Goal: Use online tool/utility

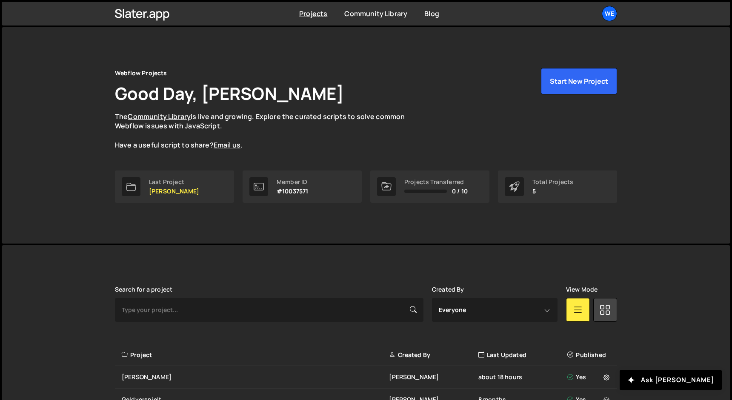
scroll to position [120, 0]
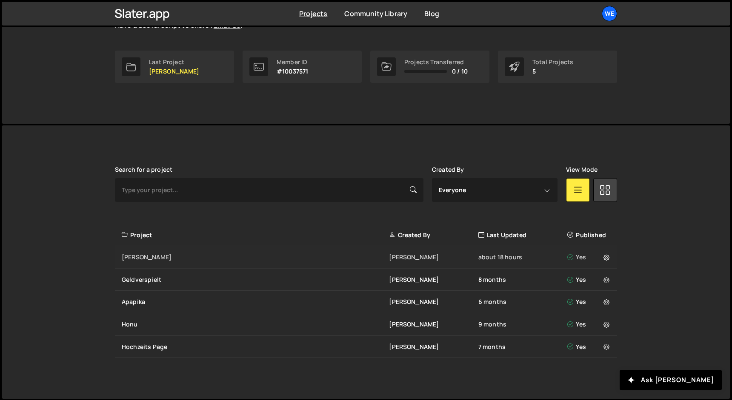
click at [144, 259] on div "[PERSON_NAME]" at bounding box center [255, 257] width 267 height 9
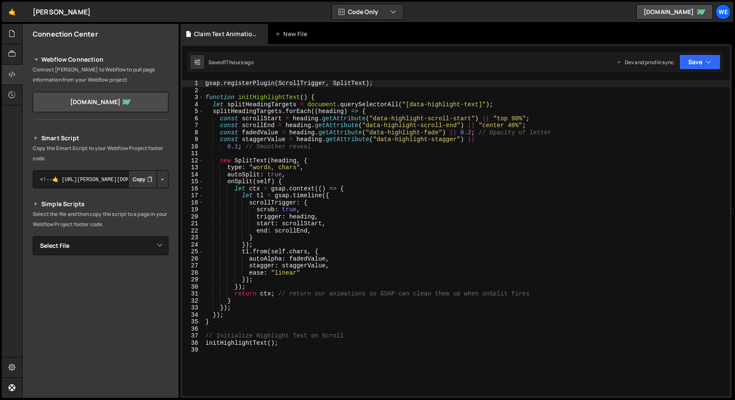
scroll to position [1200, 0]
click at [238, 148] on div "gsap . registerPlugin ( ScrollTrigger , SplitText ) ; function initHighlightTex…" at bounding box center [467, 245] width 526 height 331
type textarea "0.5; // Smoother reveal"
click at [701, 63] on button "Save" at bounding box center [700, 61] width 41 height 15
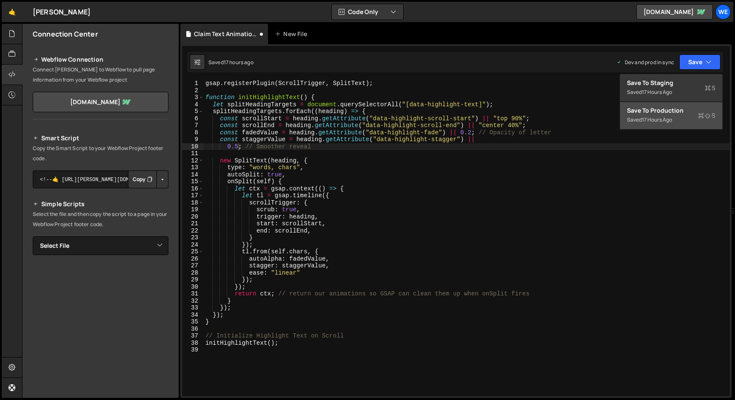
click at [669, 119] on div "17 hours ago" at bounding box center [657, 119] width 30 height 7
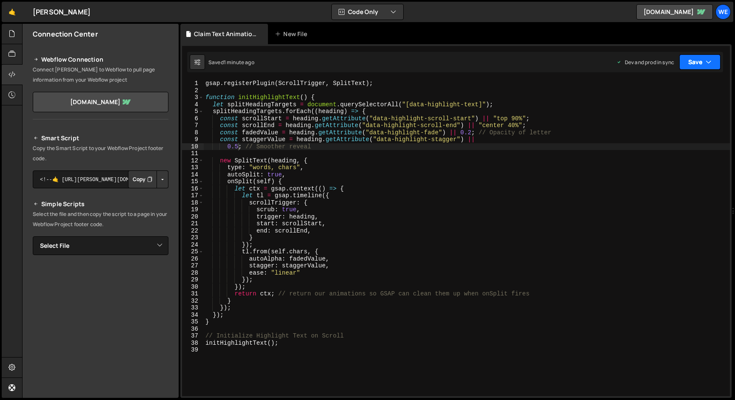
click at [698, 63] on button "Save" at bounding box center [700, 61] width 41 height 15
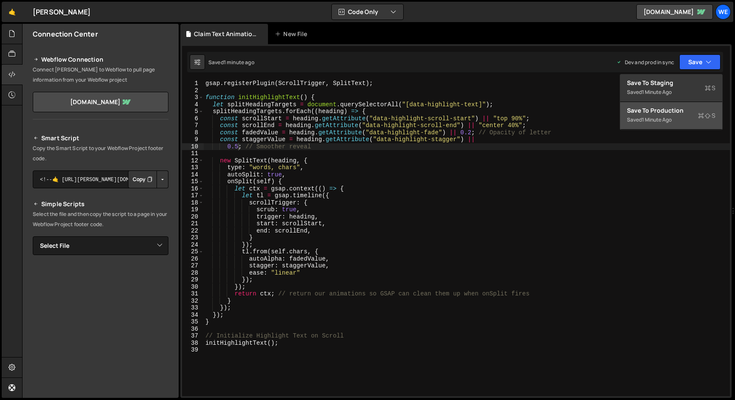
click at [679, 114] on div "Save to Production S" at bounding box center [671, 110] width 89 height 9
